Goal: Transaction & Acquisition: Purchase product/service

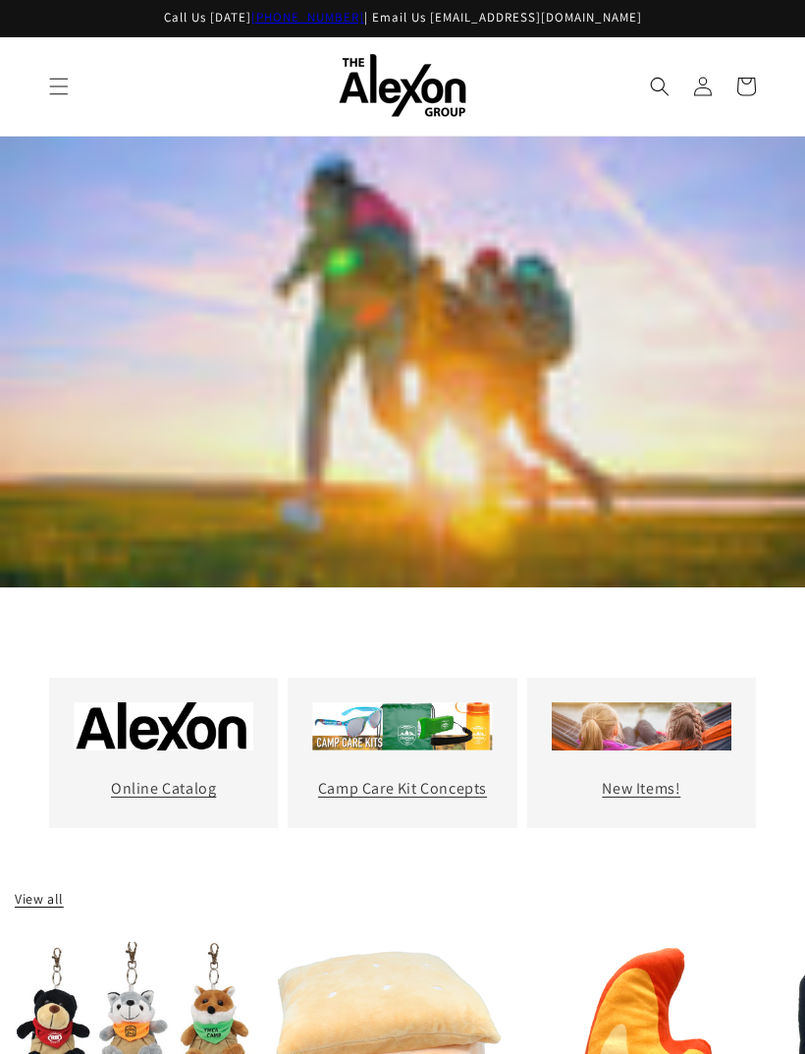
click at [657, 77] on icon "Search" at bounding box center [660, 87] width 20 height 20
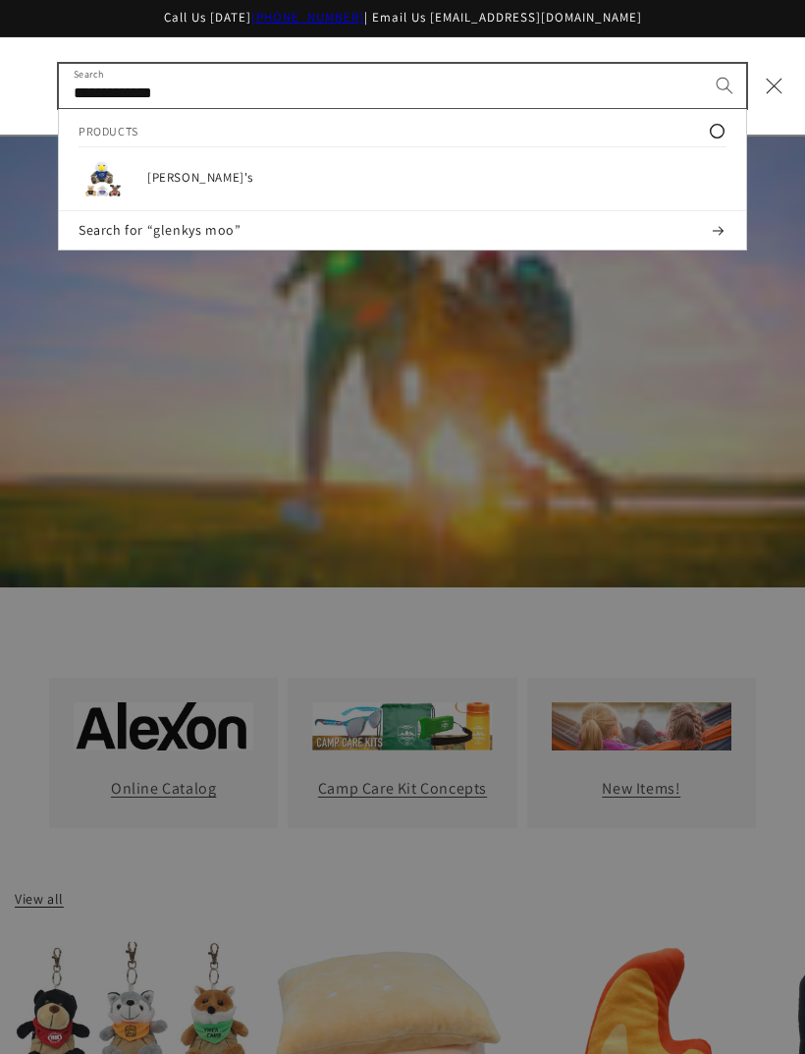
type input "**********"
click at [725, 75] on button "Search" at bounding box center [724, 85] width 43 height 43
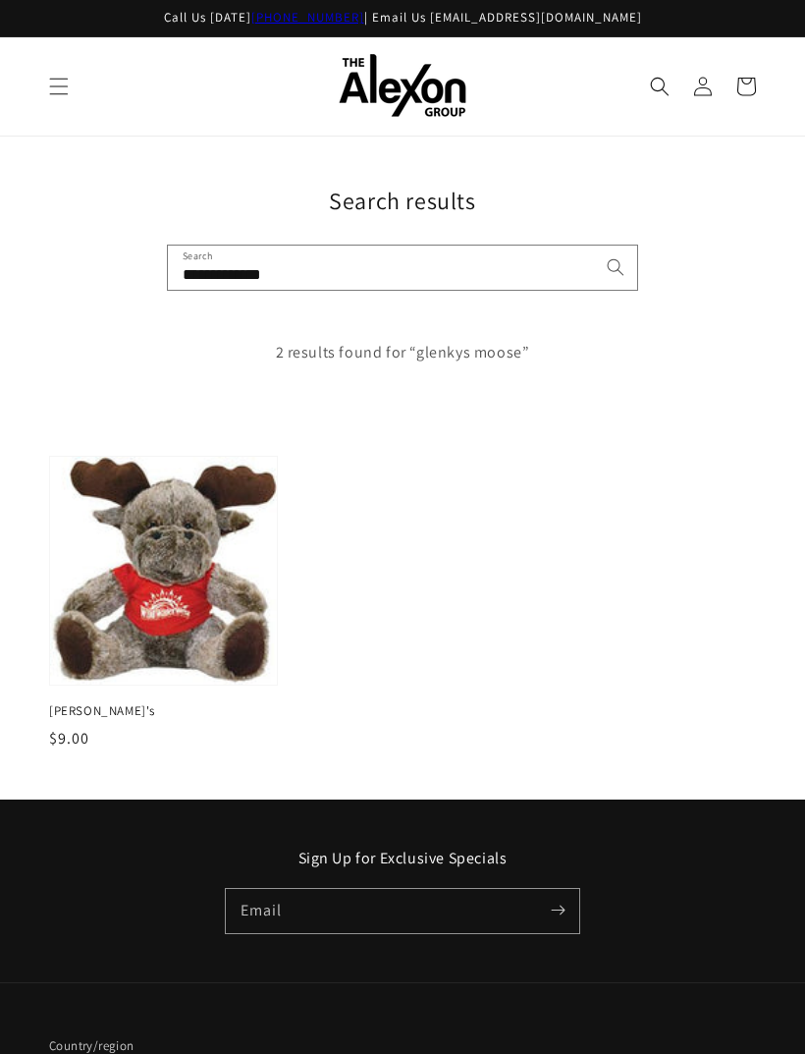
click at [217, 597] on img at bounding box center [163, 571] width 227 height 228
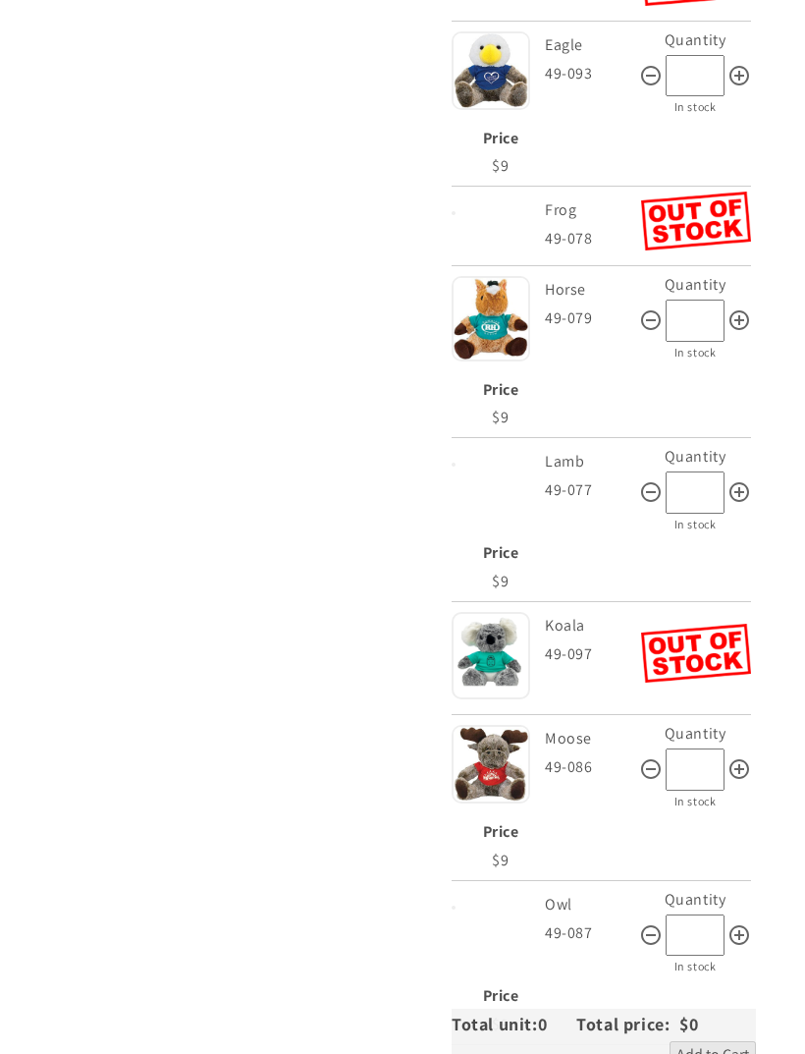
scroll to position [2109, 0]
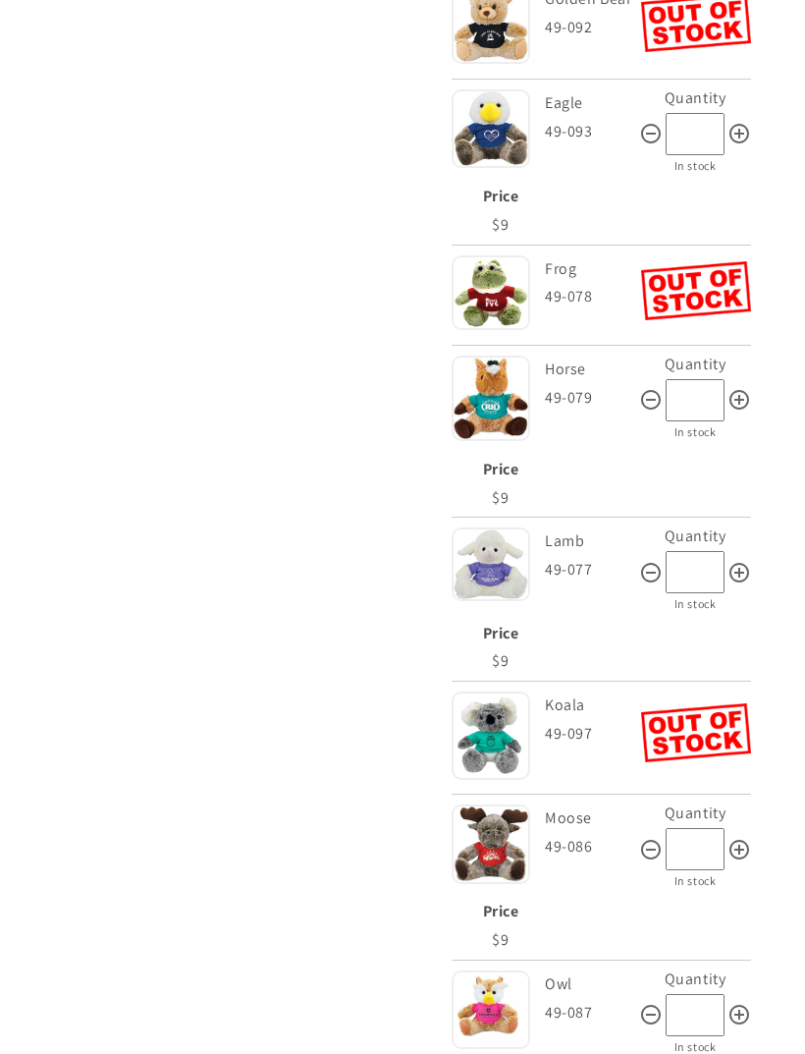
click at [529, 804] on img at bounding box center [491, 843] width 79 height 79
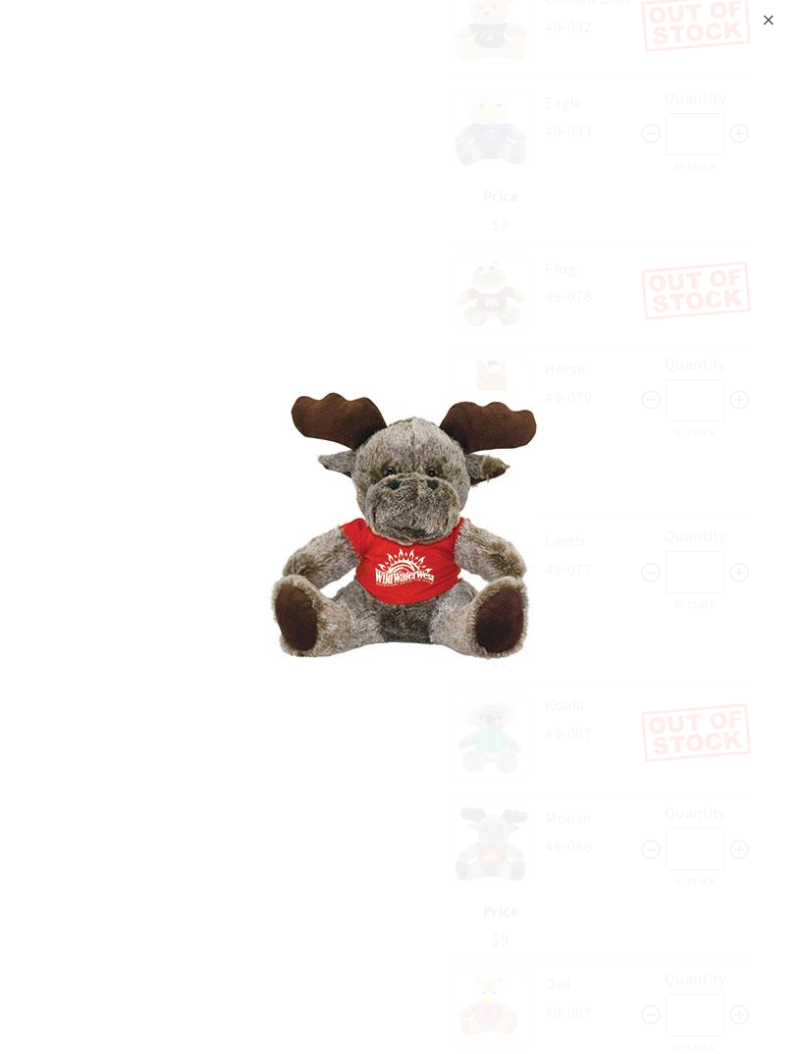
click at [613, 441] on div "⨉" at bounding box center [402, 527] width 805 height 1054
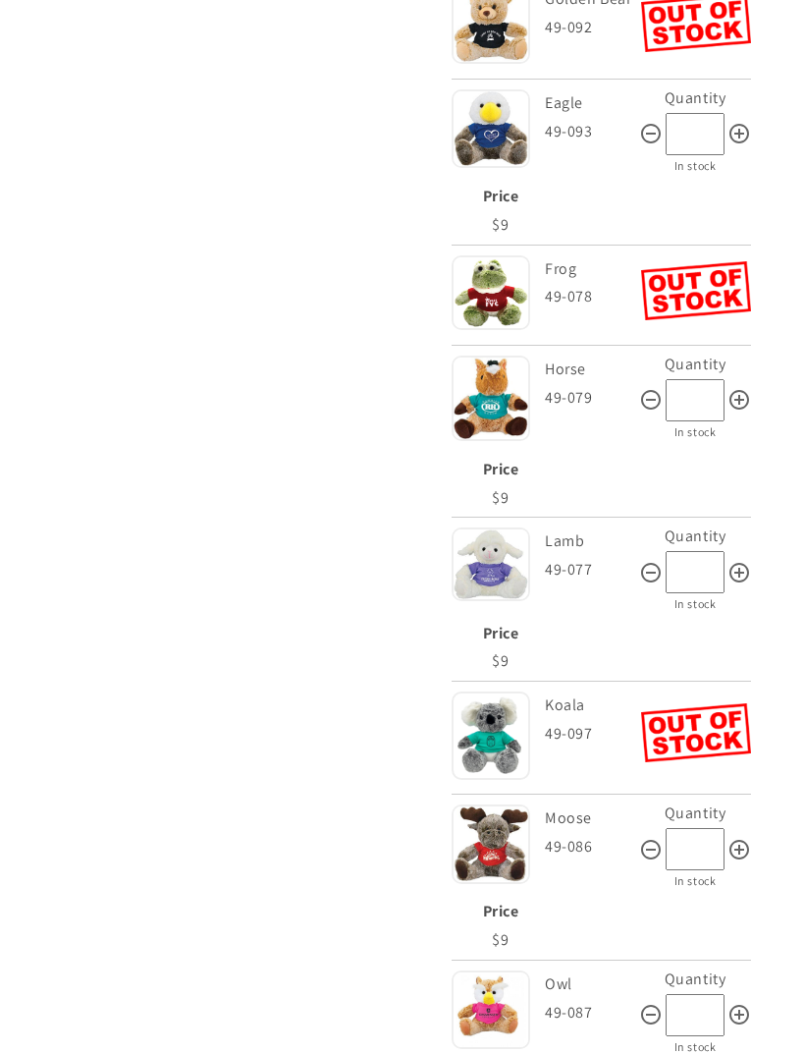
click at [520, 563] on div "Style Lamb 49-077 Quantity * In stock Price $9 $9 $9" at bounding box center [602, 602] width 300 height 159
click at [510, 804] on img at bounding box center [491, 843] width 79 height 79
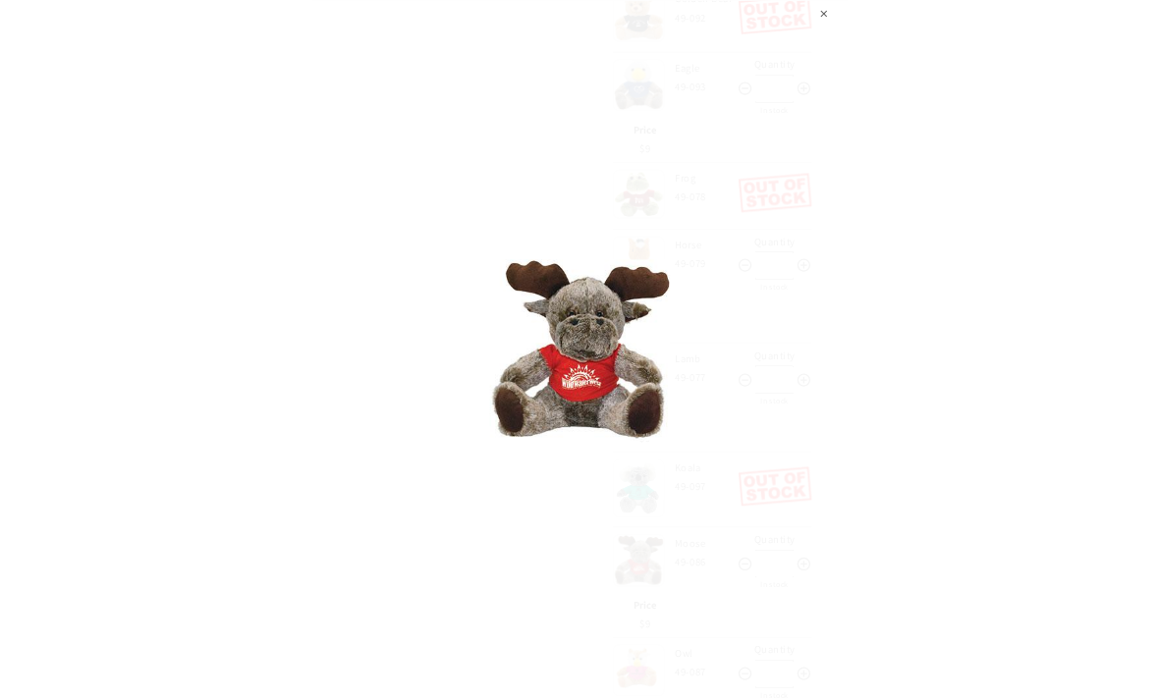
scroll to position [2285, 0]
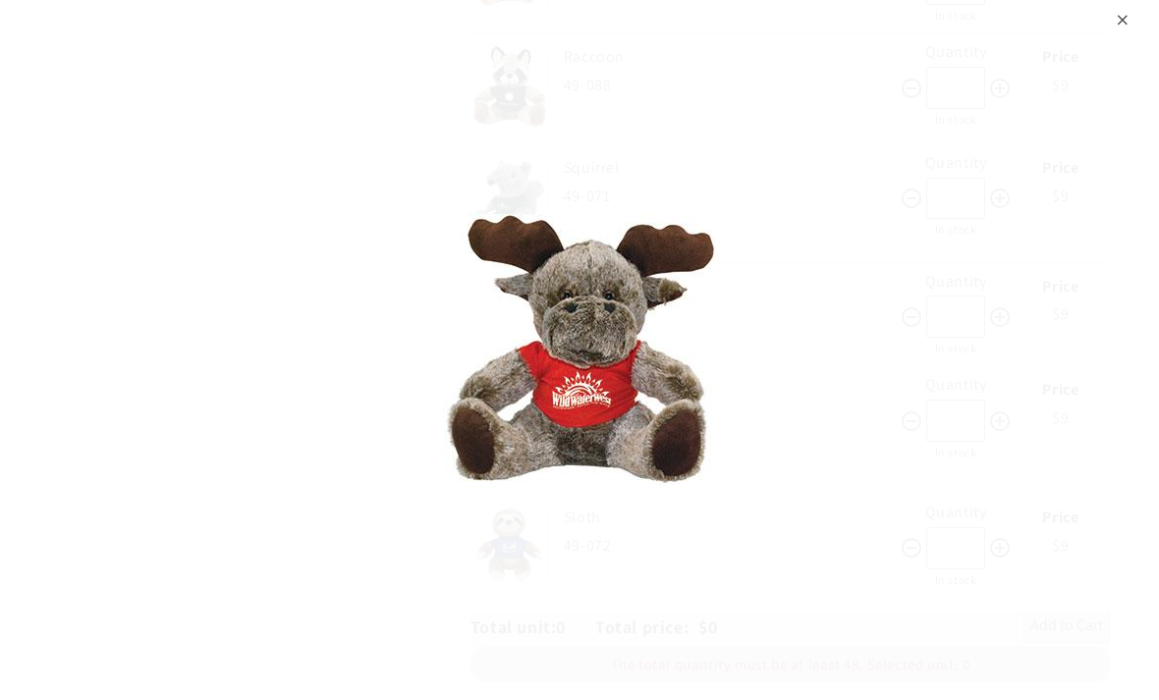
click at [698, 305] on img at bounding box center [579, 350] width 271 height 272
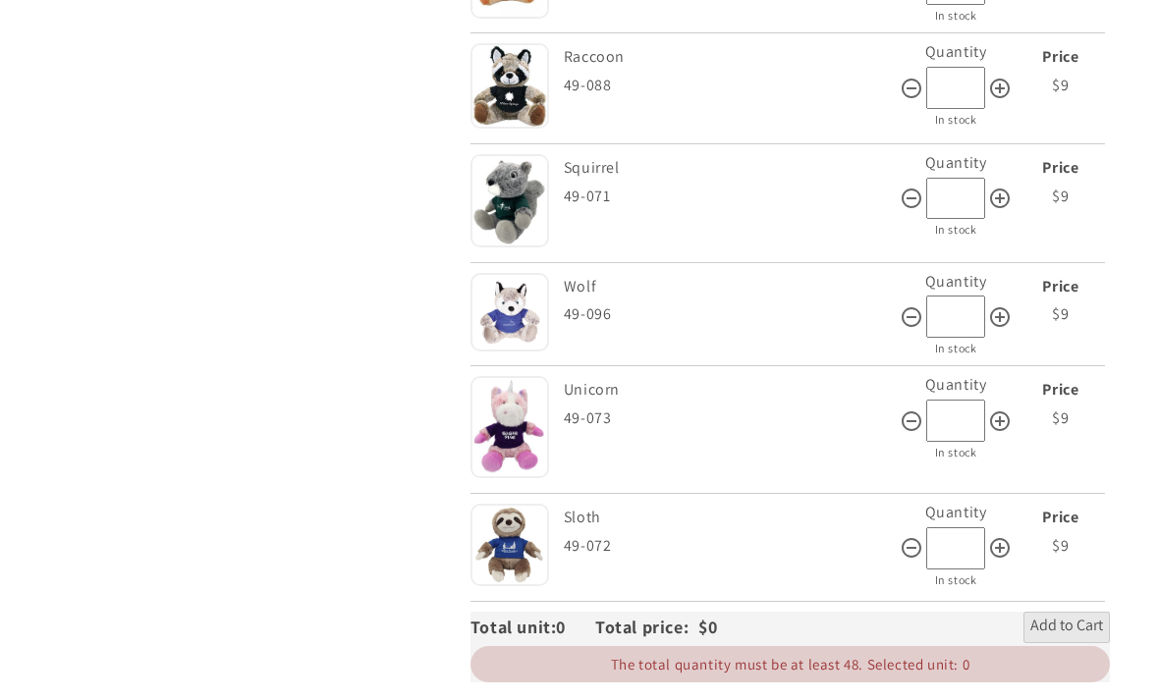
scroll to position [2348, 0]
